Goal: Navigation & Orientation: Find specific page/section

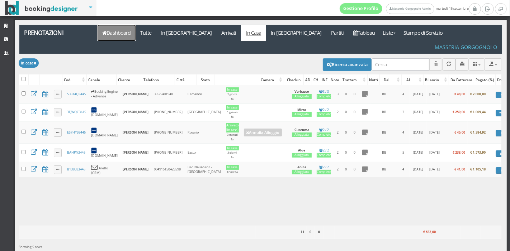
click at [107, 35] on link "Dashboard" at bounding box center [117, 33] width 38 height 16
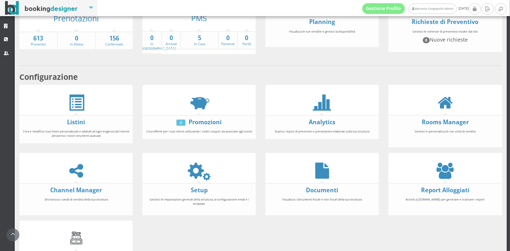
scroll to position [133, 0]
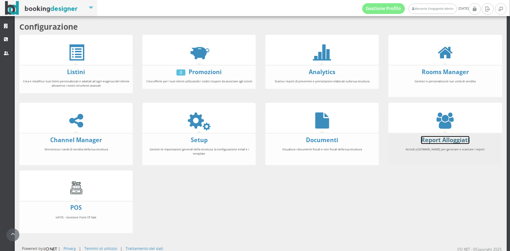
click at [422, 139] on link "Report Alloggiati" at bounding box center [445, 140] width 48 height 8
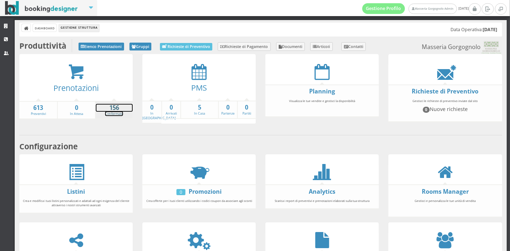
click at [120, 108] on strong "156" at bounding box center [114, 108] width 37 height 8
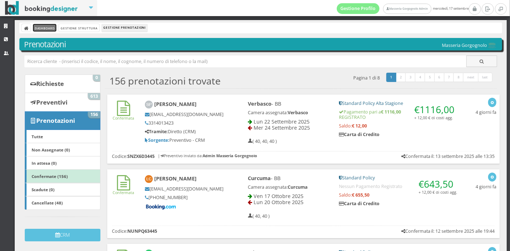
click at [46, 26] on link "Dashboard" at bounding box center [44, 28] width 23 height 8
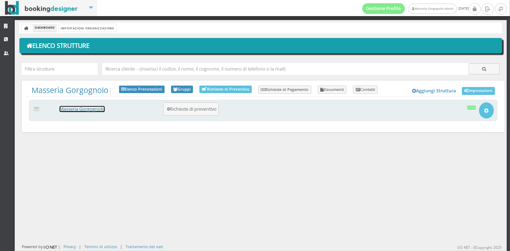
click at [94, 109] on link "Masseria Gorgognolo" at bounding box center [82, 109] width 45 height 6
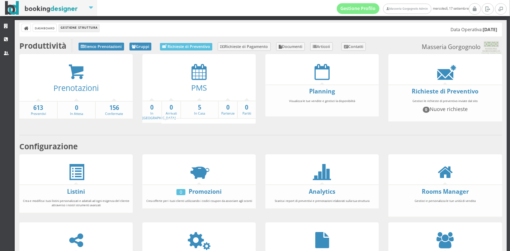
click at [197, 110] on strong "5" at bounding box center [199, 108] width 37 height 8
